Goal: Information Seeking & Learning: Learn about a topic

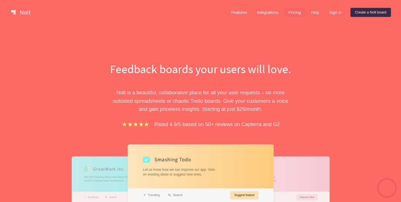
click at [291, 11] on link "Pricing" at bounding box center [294, 12] width 21 height 9
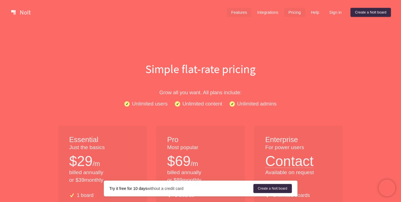
click at [232, 10] on link "Features" at bounding box center [239, 12] width 25 height 9
